Goal: Task Accomplishment & Management: Manage account settings

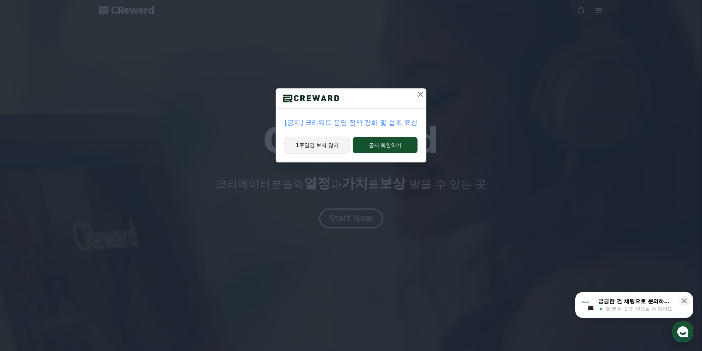
click at [332, 148] on button "1주일간 보지 않기" at bounding box center [316, 145] width 65 height 17
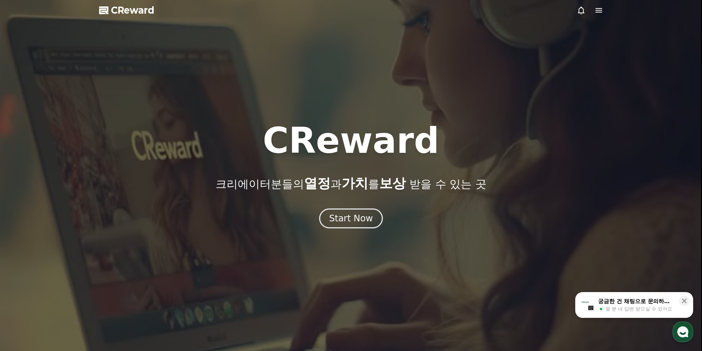
click at [650, 311] on span "몇 분 내 답변 받으실 수 있어요" at bounding box center [638, 309] width 67 height 7
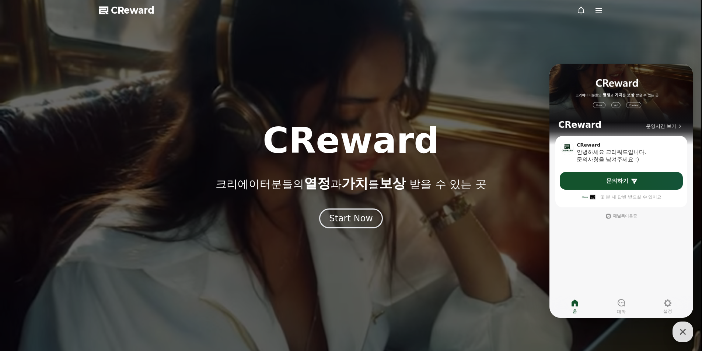
click at [636, 28] on div at bounding box center [351, 175] width 702 height 351
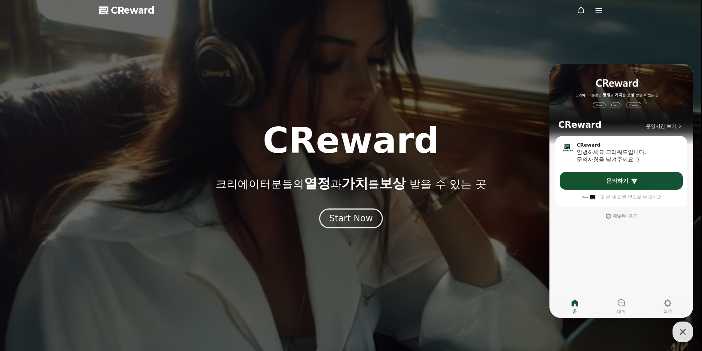
click at [599, 13] on icon at bounding box center [598, 10] width 9 height 9
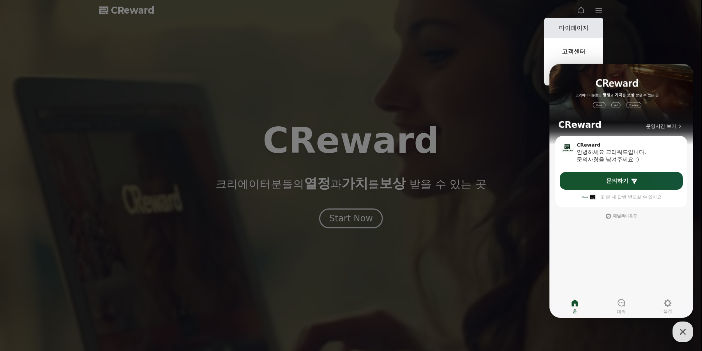
click at [578, 25] on link "마이페이지" at bounding box center [573, 28] width 59 height 21
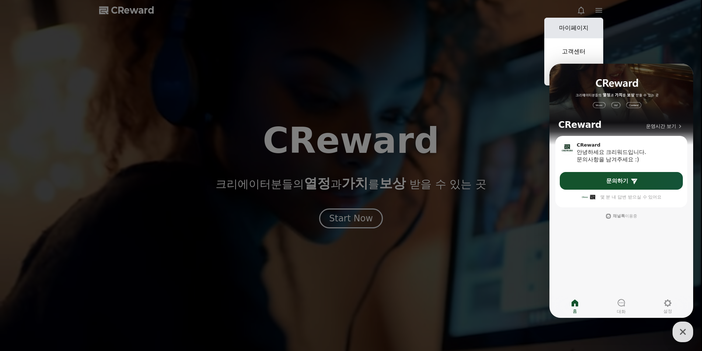
select select "**********"
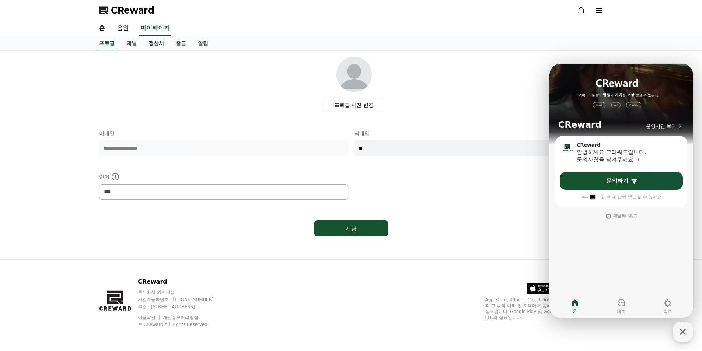
click at [161, 41] on link "정산서" at bounding box center [156, 43] width 27 height 14
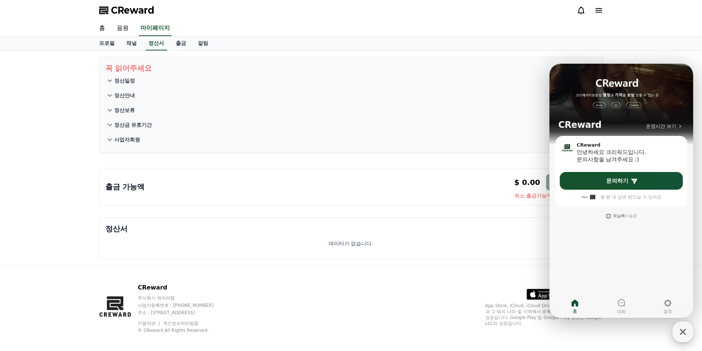
click at [685, 333] on icon "button" at bounding box center [682, 331] width 13 height 13
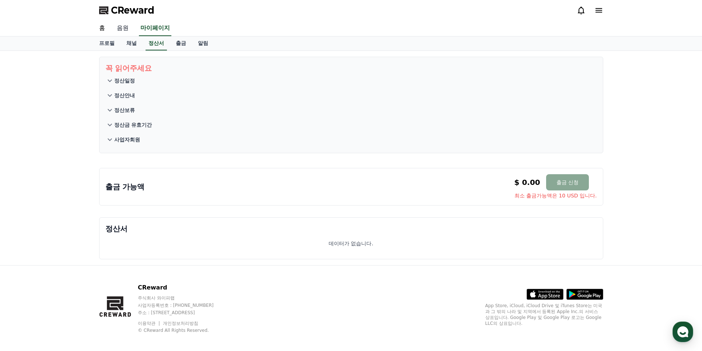
click at [118, 28] on link "음원" at bounding box center [123, 28] width 24 height 15
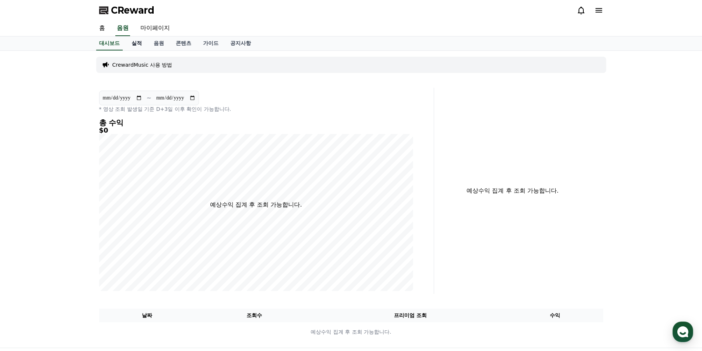
click at [132, 42] on link "실적" at bounding box center [137, 43] width 22 height 14
